Goal: Information Seeking & Learning: Learn about a topic

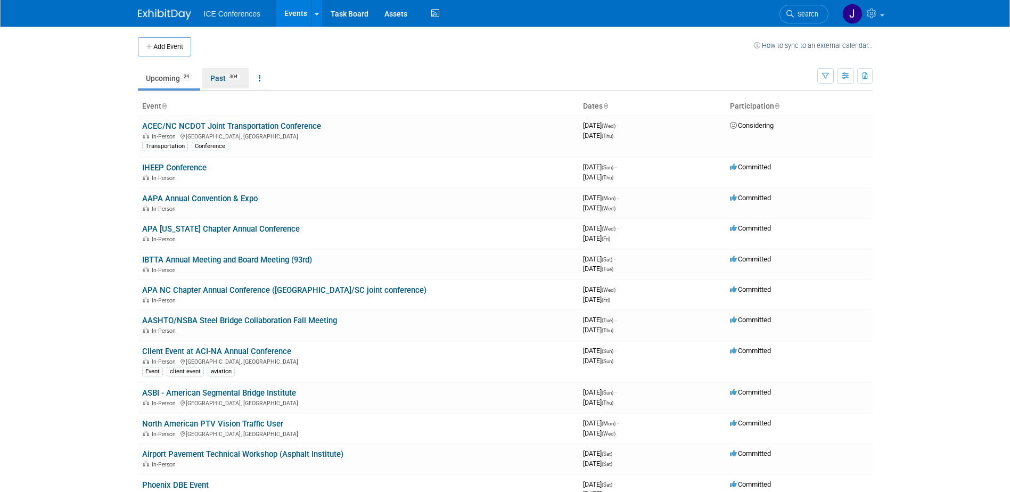
click at [218, 78] on link "Past 304" at bounding box center [225, 78] width 46 height 20
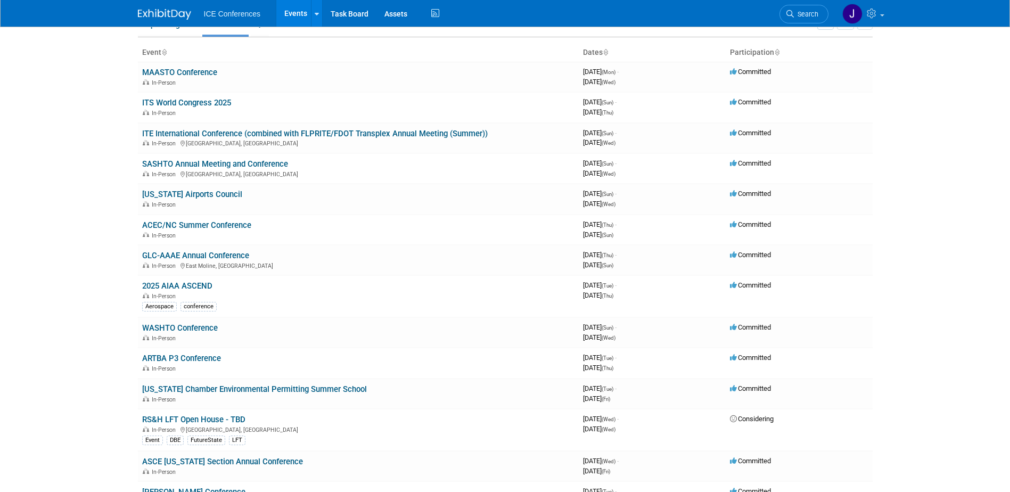
scroll to position [53, 0]
click at [199, 258] on link "GLC-AAAE Annual Conference" at bounding box center [195, 256] width 107 height 10
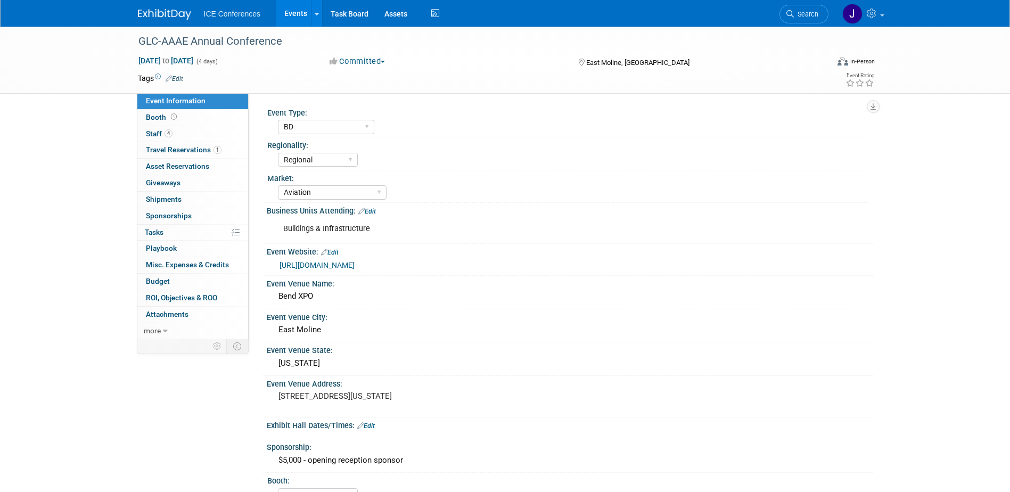
select select "BD"
select select "Regional"
select select "Aviation"
select select "No"
click at [158, 14] on img at bounding box center [164, 14] width 53 height 11
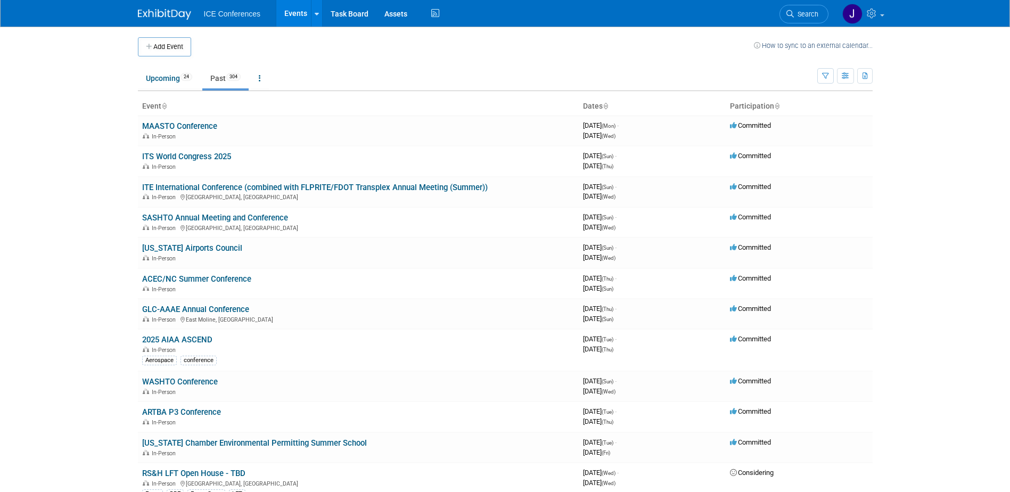
click at [302, 11] on link "Events" at bounding box center [295, 13] width 39 height 27
click at [302, 14] on link "Events" at bounding box center [295, 13] width 39 height 27
click at [186, 245] on link "[US_STATE] Airports Council" at bounding box center [192, 248] width 100 height 10
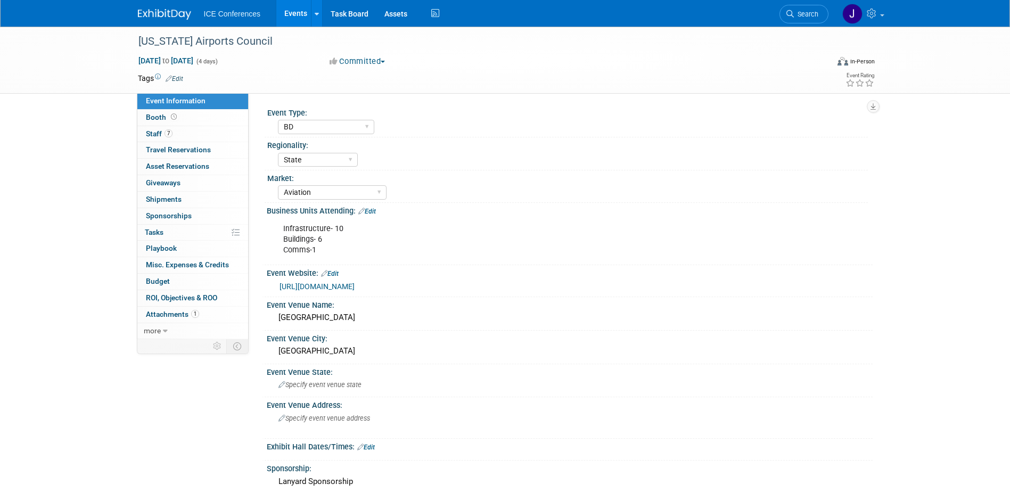
select select "BD"
select select "State"
select select "Aviation"
select select "No"
click at [293, 14] on link "Events" at bounding box center [295, 13] width 39 height 27
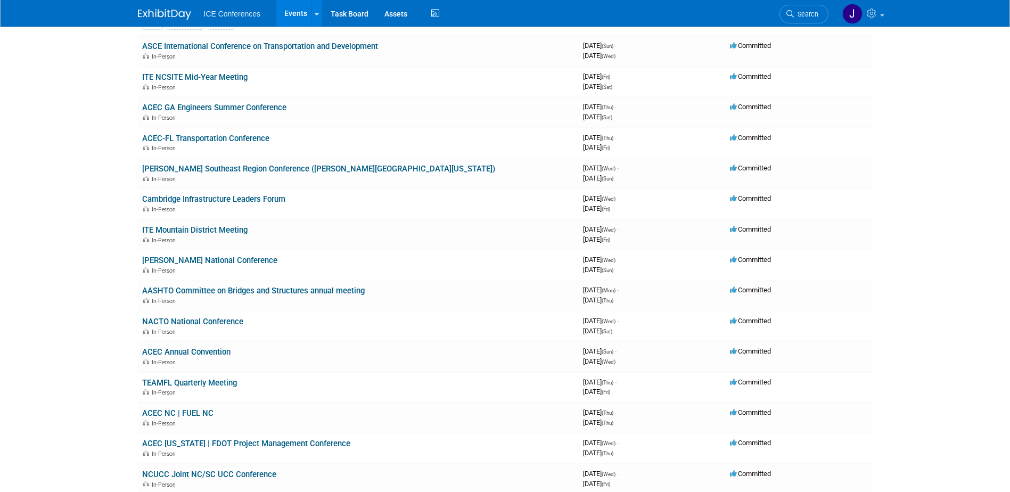
scroll to position [799, 0]
